Goal: Find specific page/section

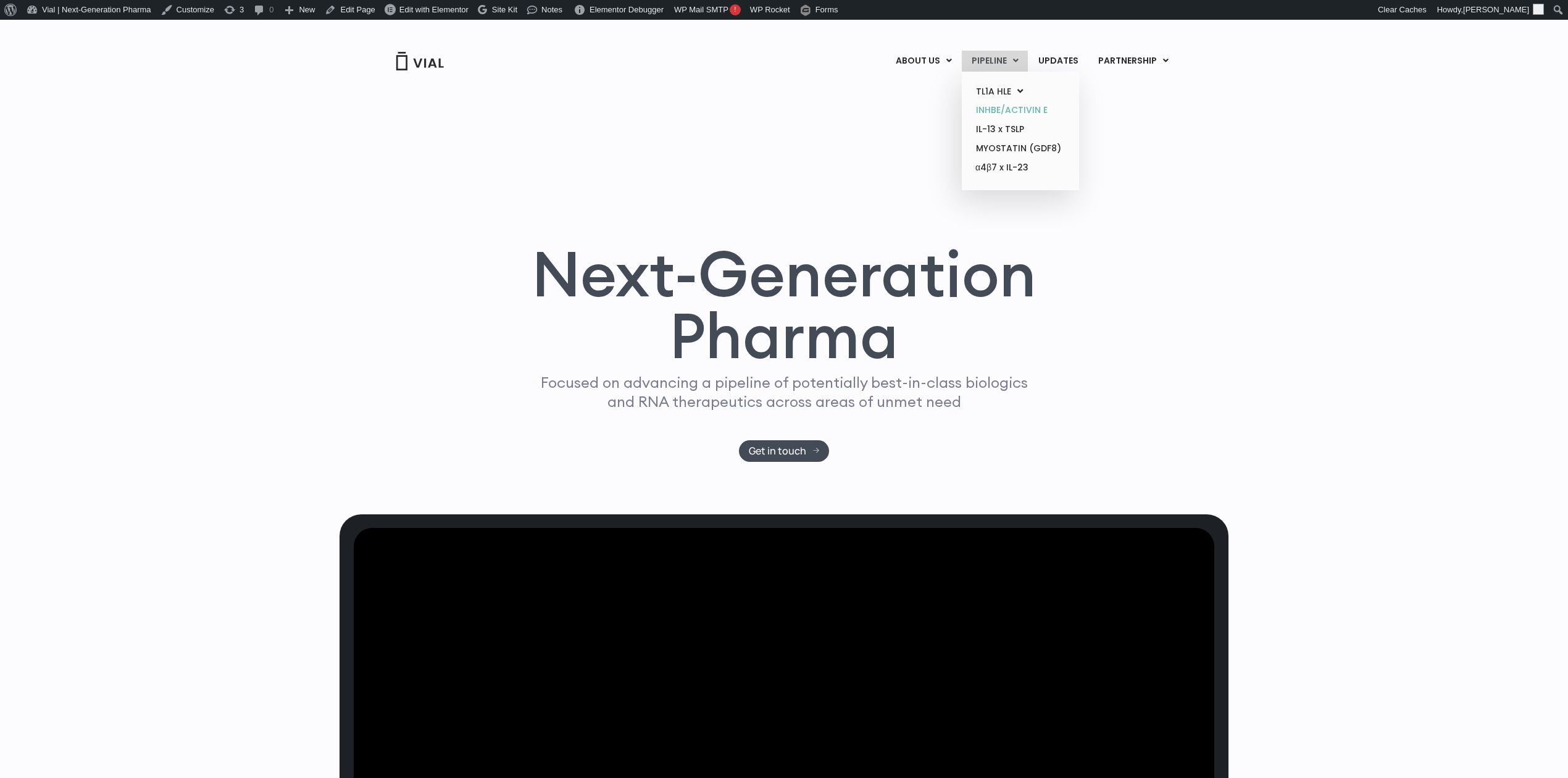
click at [1025, 114] on link "INHBE/ACTIVIN E" at bounding box center [1020, 110] width 108 height 19
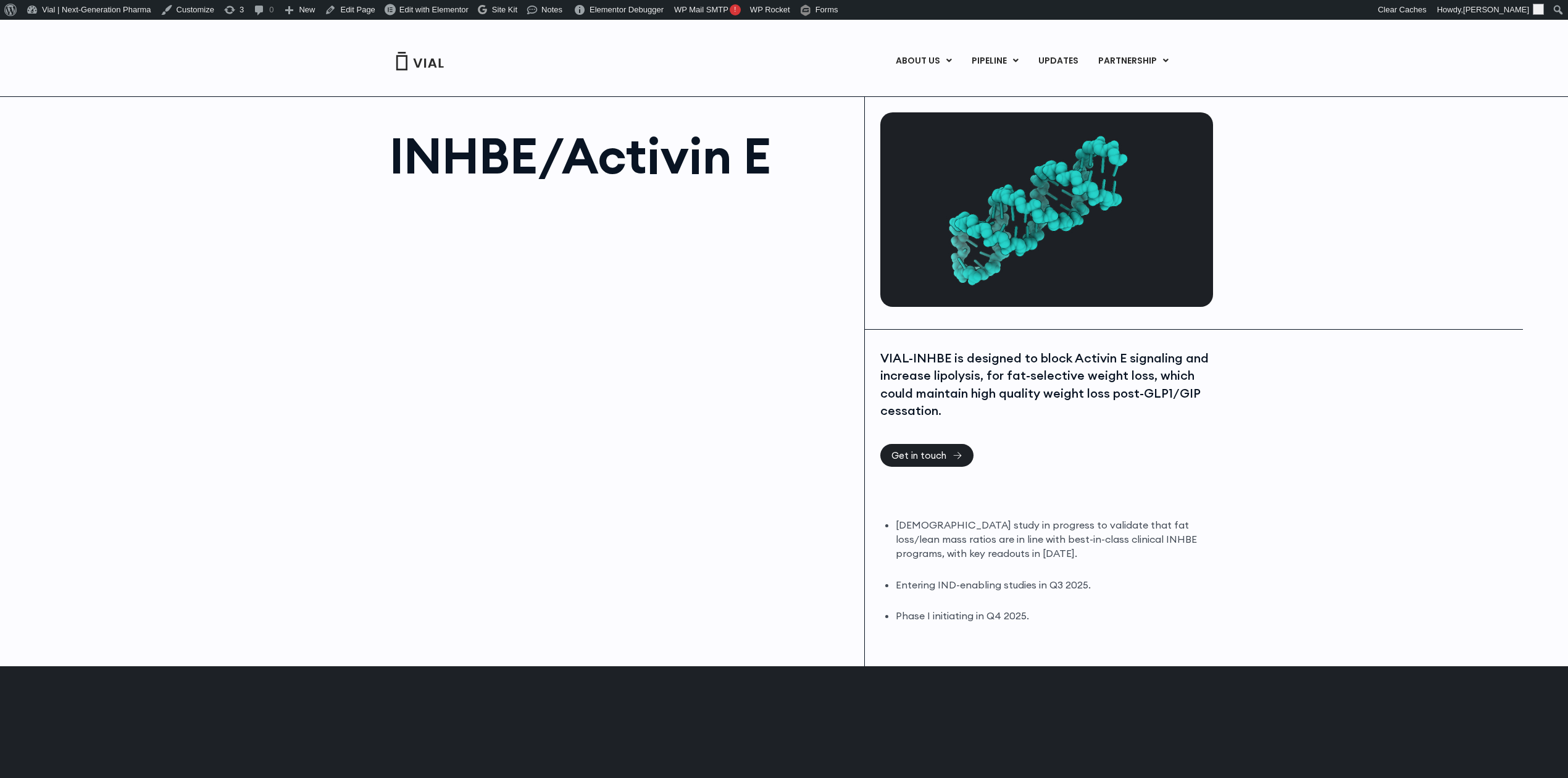
click at [515, 146] on h1 "INHBE/Activin E" at bounding box center [620, 155] width 462 height 49
click at [515, 147] on h1 "INHBE/Activin E" at bounding box center [620, 155] width 462 height 49
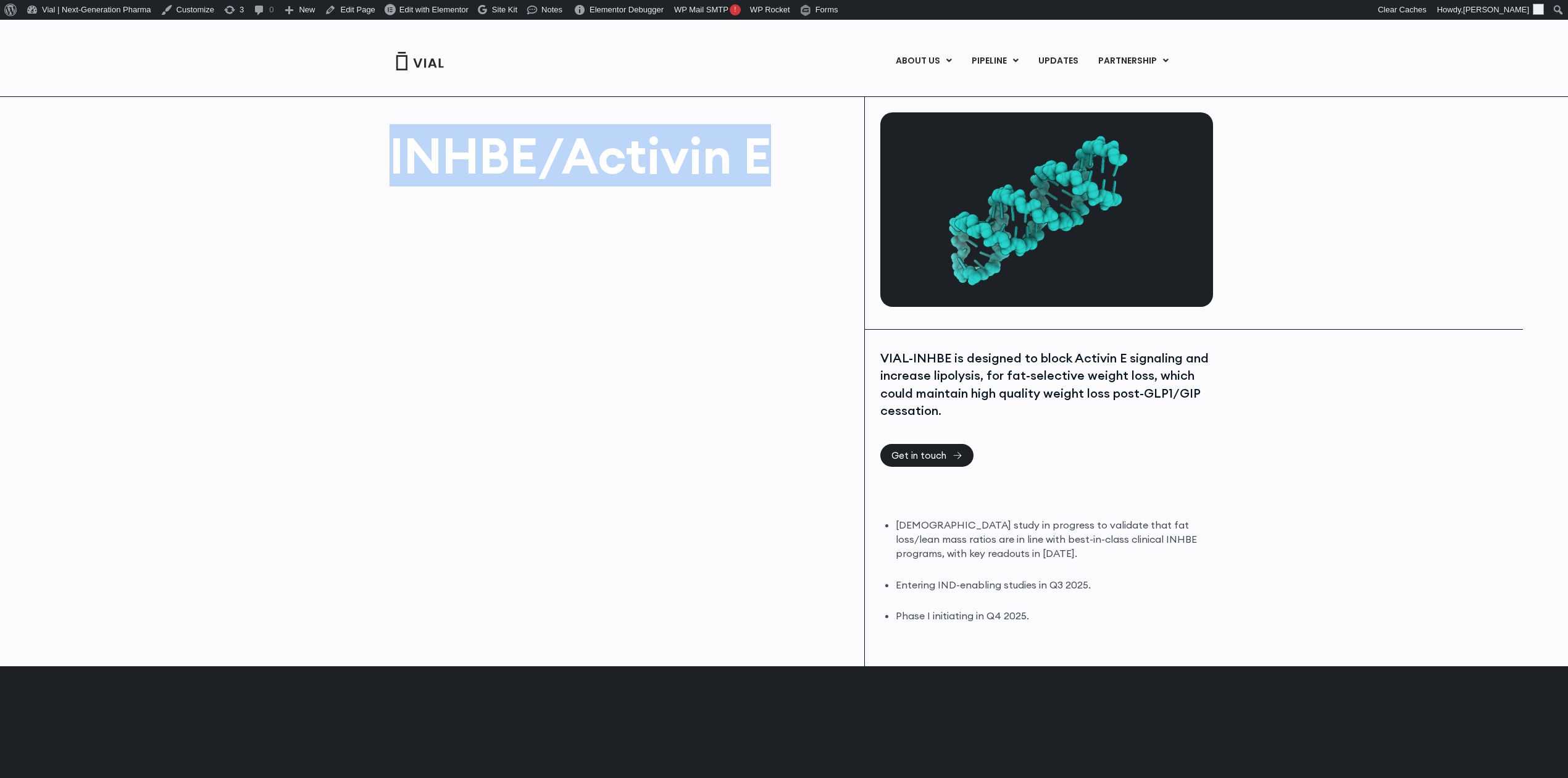
click at [515, 147] on h1 "INHBE/Activin E" at bounding box center [620, 155] width 462 height 49
copy div "INHBE/Activin E"
